Goal: Obtain resource: Download file/media

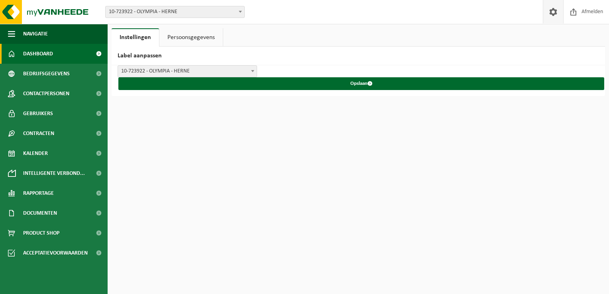
click at [41, 58] on span "Dashboard" at bounding box center [38, 54] width 30 height 20
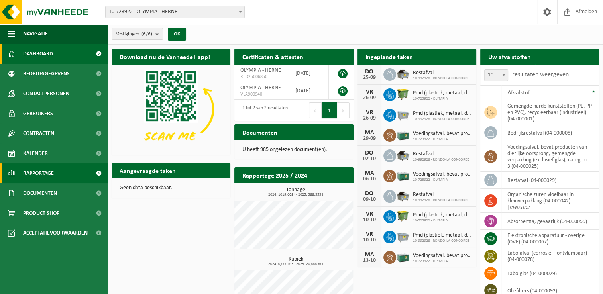
click at [59, 172] on link "Rapportage" at bounding box center [54, 173] width 108 height 20
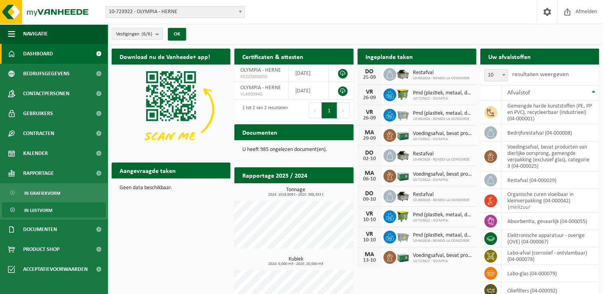
click at [53, 211] on link "In lijstvorm" at bounding box center [54, 209] width 104 height 15
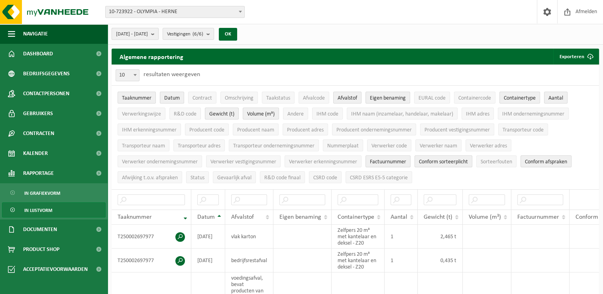
click at [159, 33] on button "2025-04-01 - 2025-09-23" at bounding box center [135, 34] width 47 height 12
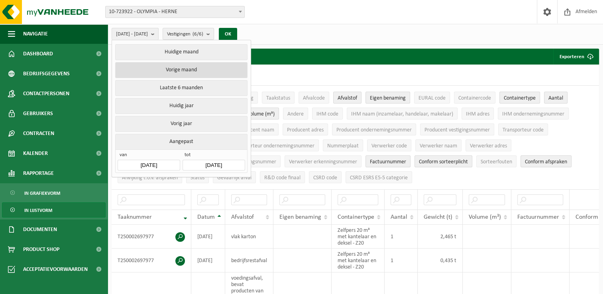
click at [180, 66] on button "Vorige maand" at bounding box center [181, 70] width 132 height 16
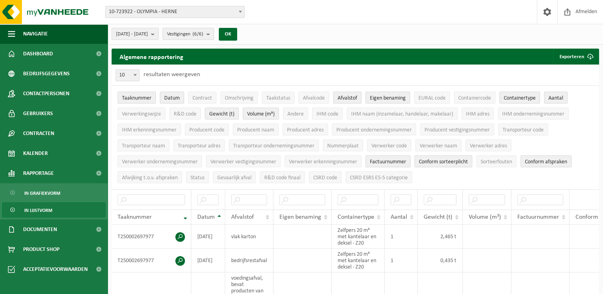
click at [203, 36] on span "Vestigingen (6/6)" at bounding box center [185, 34] width 36 height 12
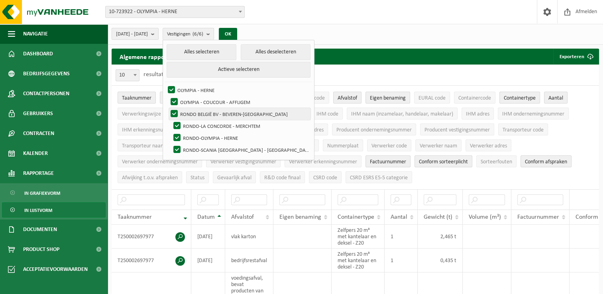
click at [194, 113] on label "RONDO BELGIË BV - BEVEREN-[GEOGRAPHIC_DATA]" at bounding box center [239, 114] width 141 height 12
click at [168, 108] on input "RONDO BELGIË BV - BEVEREN-WAAS" at bounding box center [167, 108] width 0 height 0
checkbox input "false"
click at [194, 101] on label "OLYMPIA - COUCOUR - AFFLIGEM" at bounding box center [239, 102] width 141 height 12
click at [168, 96] on input "OLYMPIA - COUCOUR - AFFLIGEM" at bounding box center [167, 96] width 0 height 0
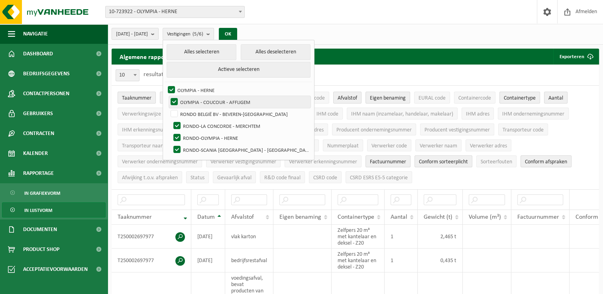
checkbox input "false"
click at [237, 34] on button "OK" at bounding box center [228, 34] width 18 height 13
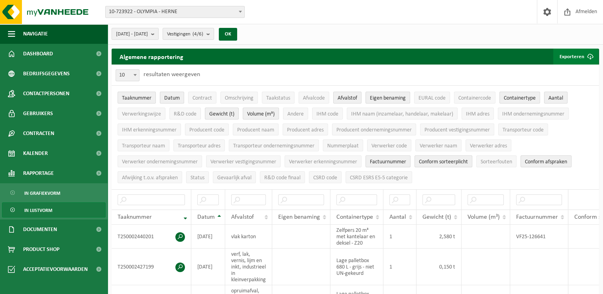
click at [573, 57] on button "Exporteren" at bounding box center [575, 57] width 45 height 16
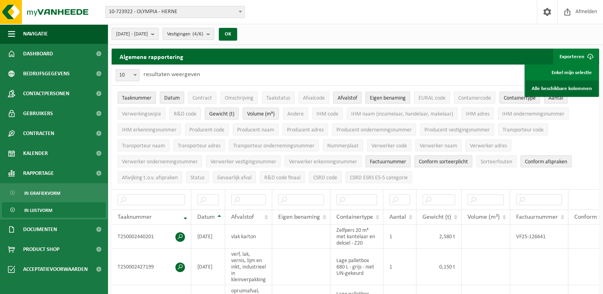
click at [572, 88] on link "Alle beschikbare kolommen" at bounding box center [562, 88] width 72 height 16
